Goal: Task Accomplishment & Management: Manage account settings

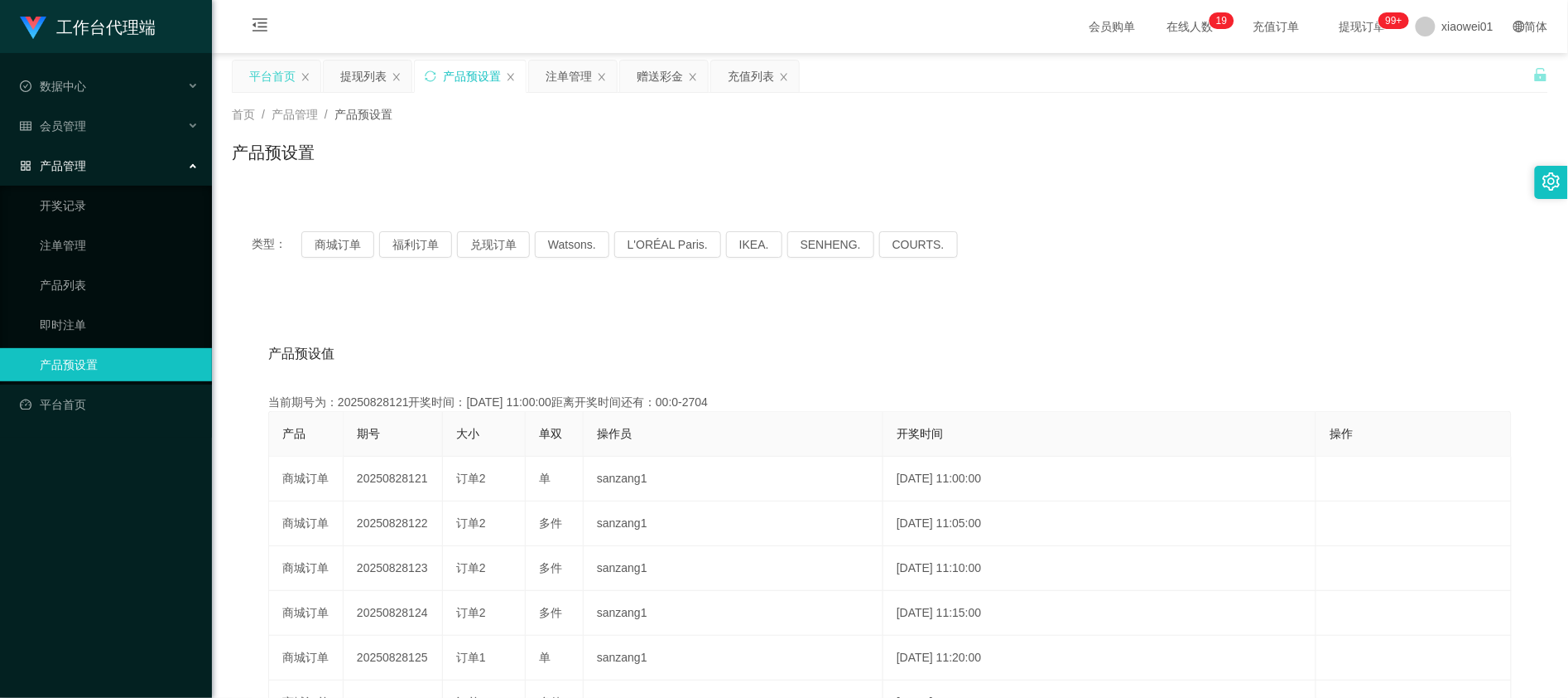
click at [279, 83] on div "平台首页" at bounding box center [272, 76] width 46 height 32
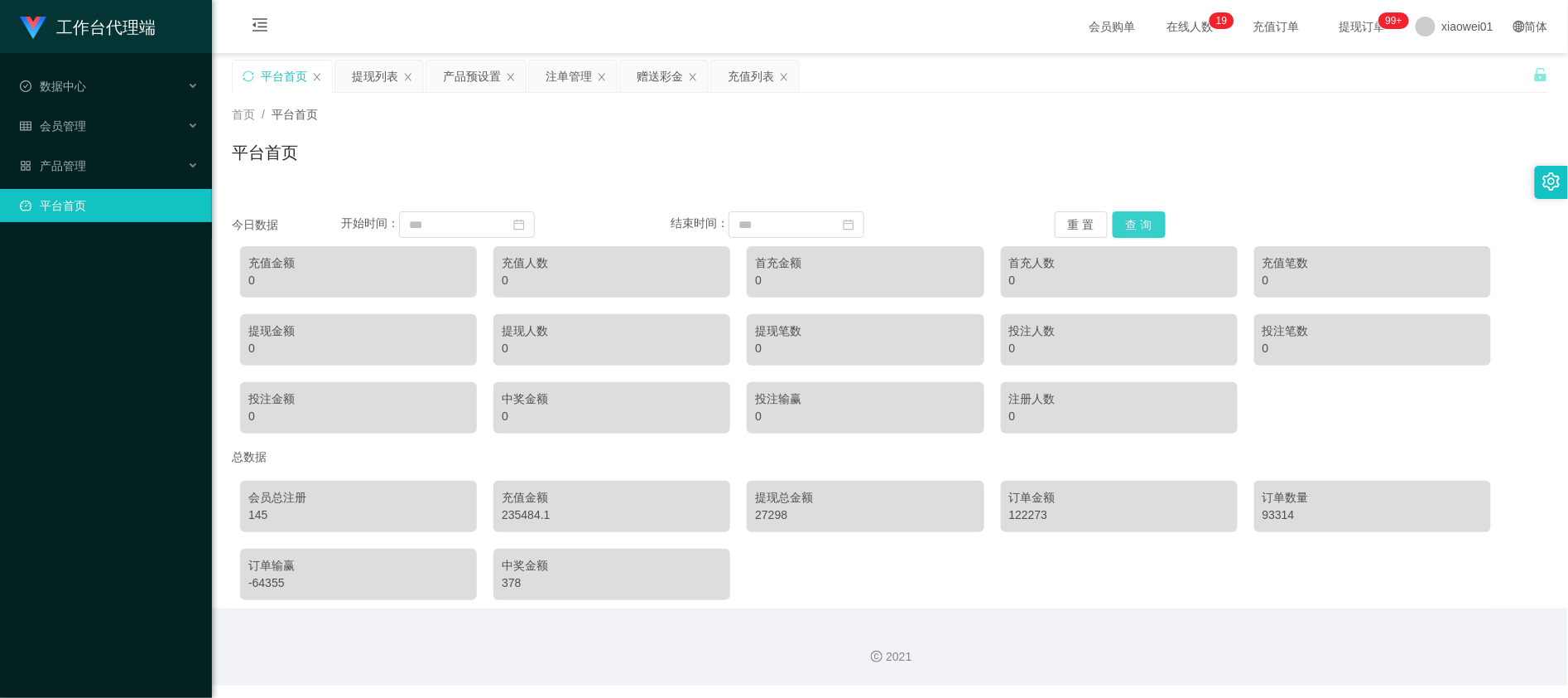
click at [1150, 216] on button "查 询" at bounding box center [1139, 224] width 53 height 27
click at [1148, 206] on div "今日数据 开始时间： 结束时间： 重 置 查 询 充值金额 12500 充值人数 1 首充金额 2000 首充人数 1 充值笔数 3 提现金额 500 提现人…" at bounding box center [890, 400] width 1317 height 417
click at [1147, 222] on button "查 询" at bounding box center [1139, 224] width 53 height 27
click at [656, 74] on div "赠送彩金" at bounding box center [659, 76] width 46 height 32
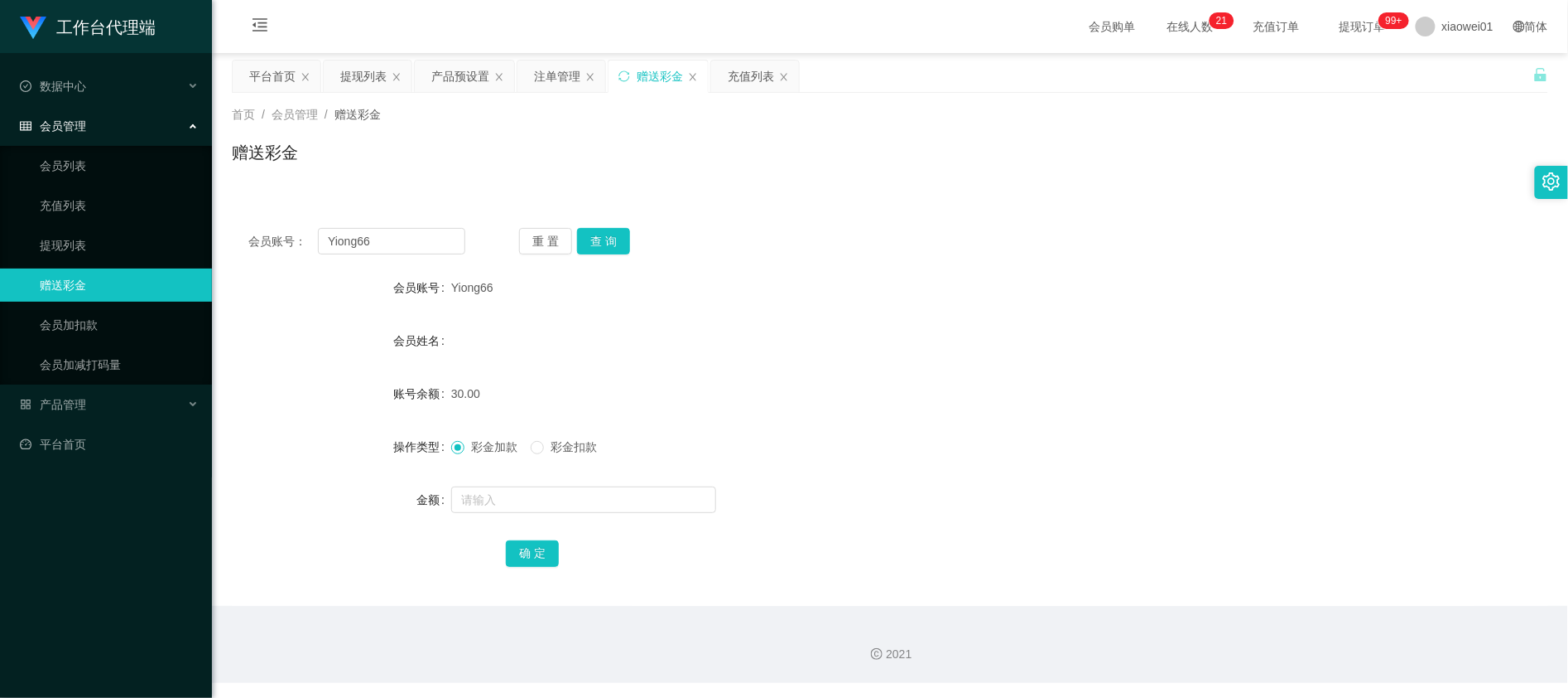
click at [385, 256] on div "会员账号： Yiong66 重 置 查 询 会员账号 Yiong66 会员姓名 账号余额 30.00 操作类型 彩金加款 彩金扣款 金额 确 定" at bounding box center [890, 408] width 1317 height 394
drag, startPoint x: 422, startPoint y: 243, endPoint x: 252, endPoint y: 219, distance: 171.7
click at [149, 228] on section "工作台代理端 数据中心 会员管理 会员列表 充值列表 提现列表 赠送彩金 会员加扣款 会员加减打码量 产品管理 开奖记录 注单管理 产品列表 即时注单 产品预…" at bounding box center [784, 341] width 1568 height 683
paste input "text"
type input "ng66"
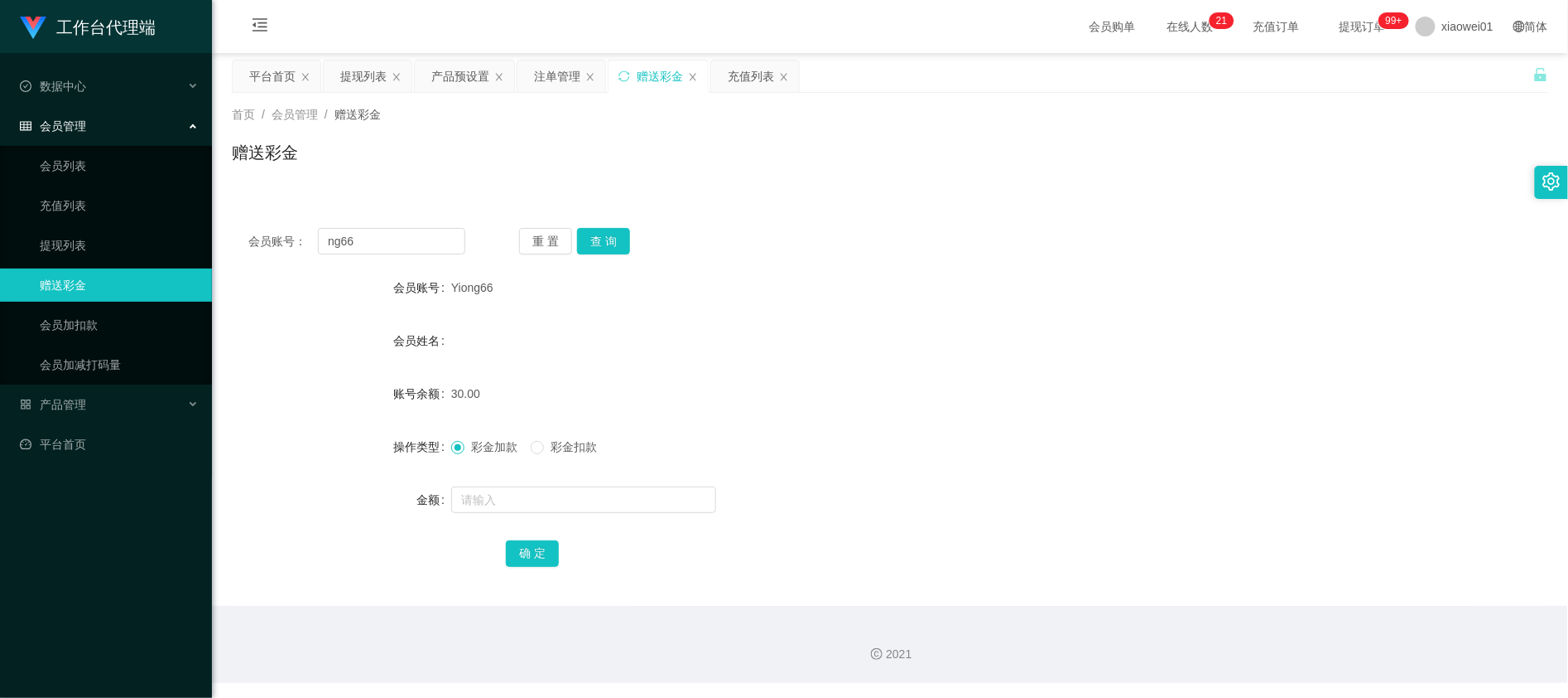
click at [610, 226] on div "会员账号： ng66 重 置 查 询 会员账号 Yiong66 会员姓名 账号余额 30.00 操作类型 彩金加款 彩金扣款 金额 确 定" at bounding box center [890, 408] width 1317 height 394
click at [613, 236] on button "查 询" at bounding box center [604, 240] width 53 height 27
click at [478, 346] on span "[PERSON_NAME]" at bounding box center [499, 340] width 95 height 13
click at [495, 343] on span "[PERSON_NAME]" at bounding box center [499, 340] width 95 height 13
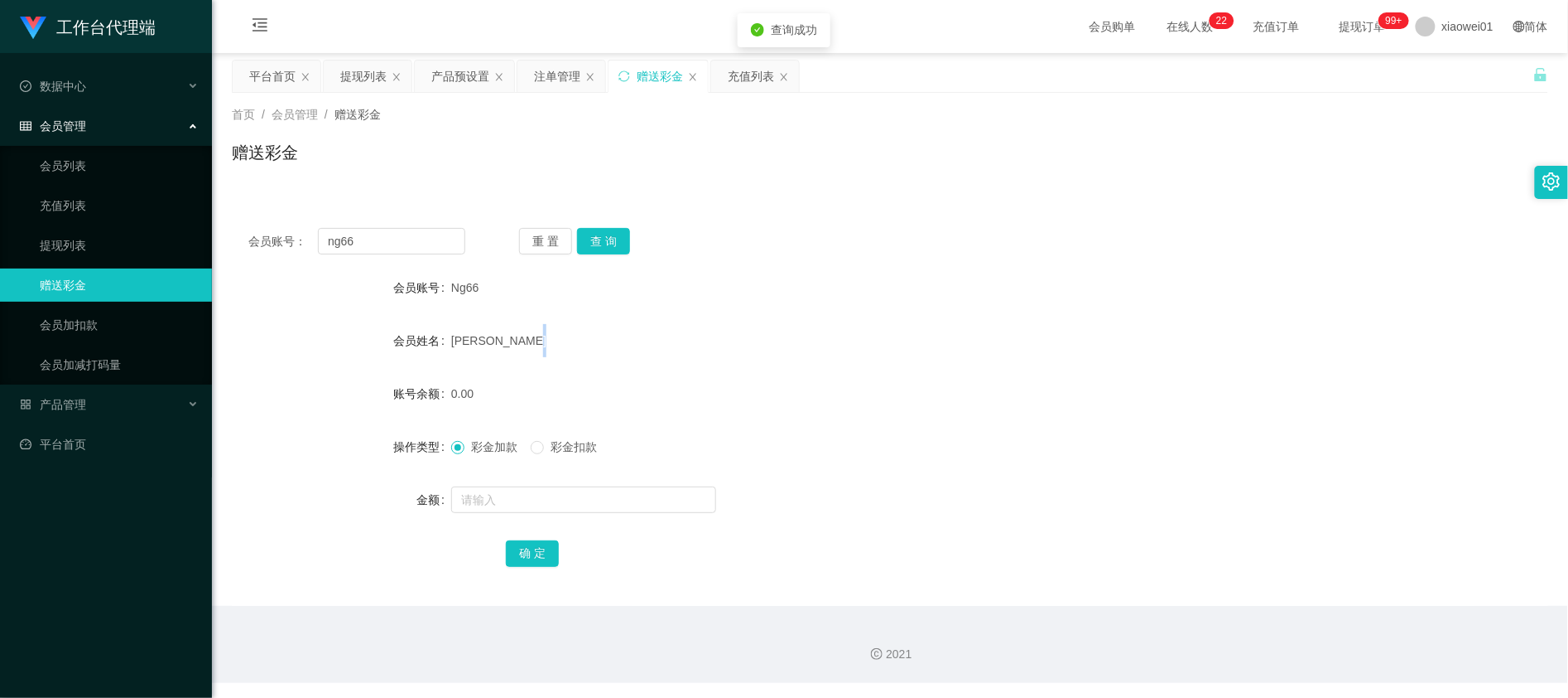
click at [495, 343] on span "[PERSON_NAME]" at bounding box center [499, 340] width 95 height 13
copy span "[PERSON_NAME]"
